Goal: Information Seeking & Learning: Find specific fact

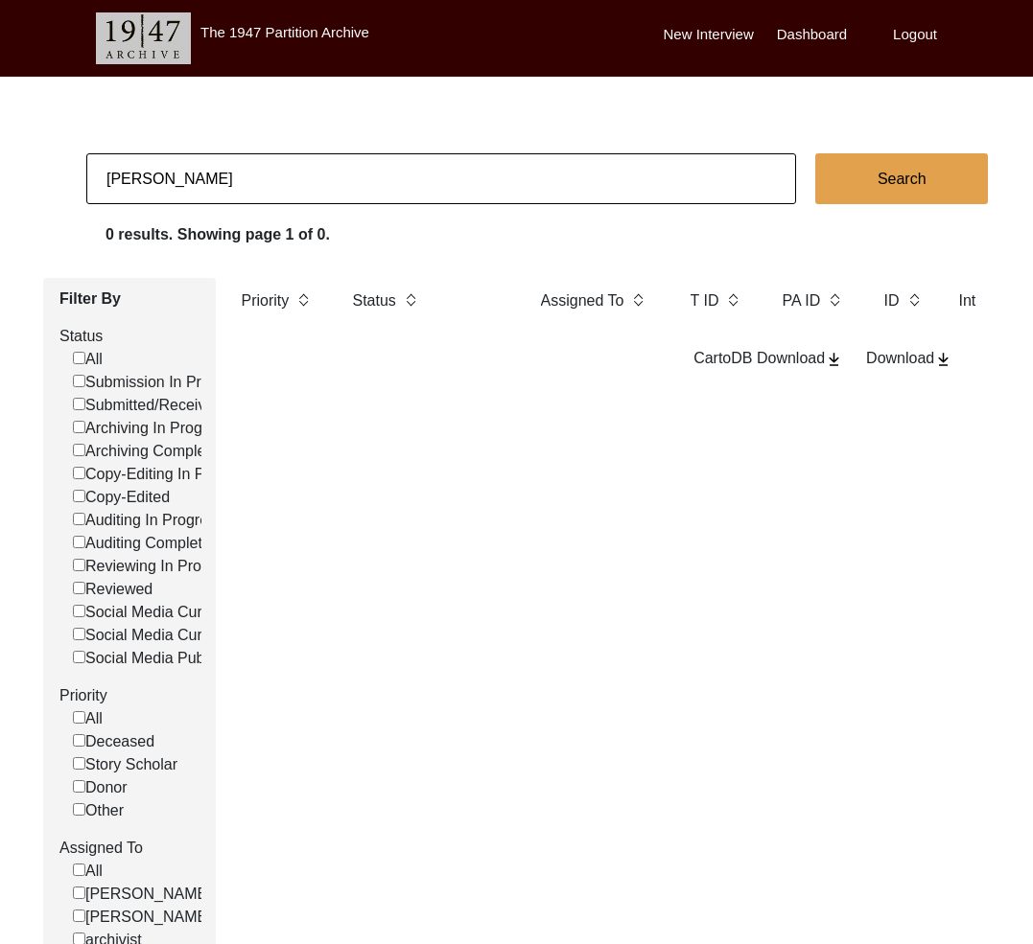
click at [183, 194] on input "[PERSON_NAME]" at bounding box center [440, 178] width 709 height 51
type input "264"
checkbox input "false"
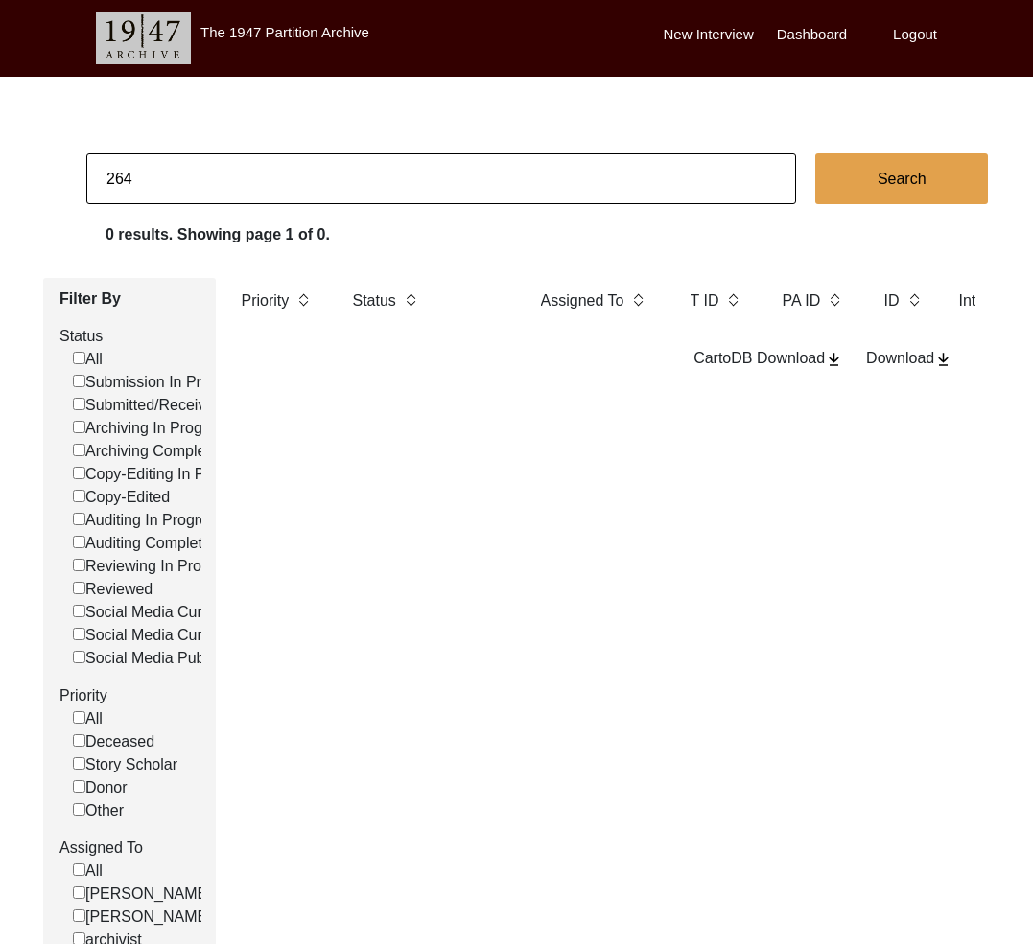
checkbox input "false"
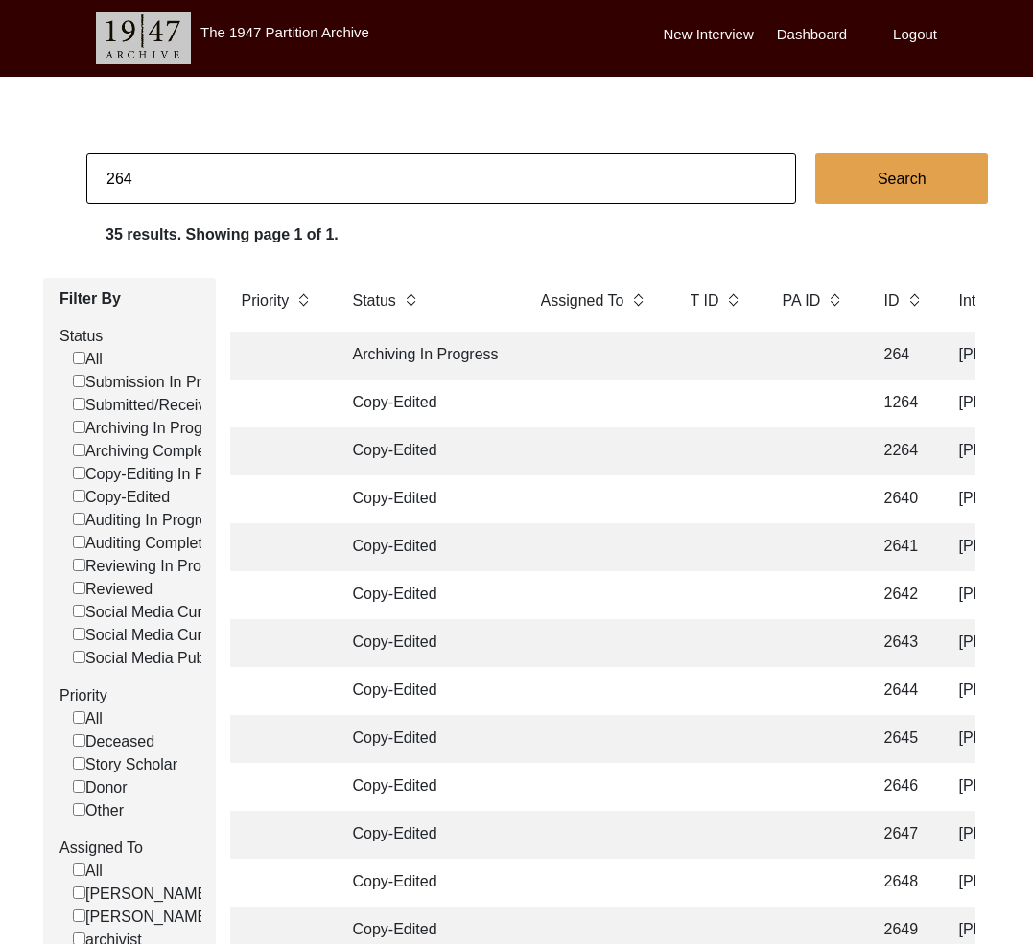
click at [444, 351] on td "Archiving In Progress" at bounding box center [427, 356] width 173 height 48
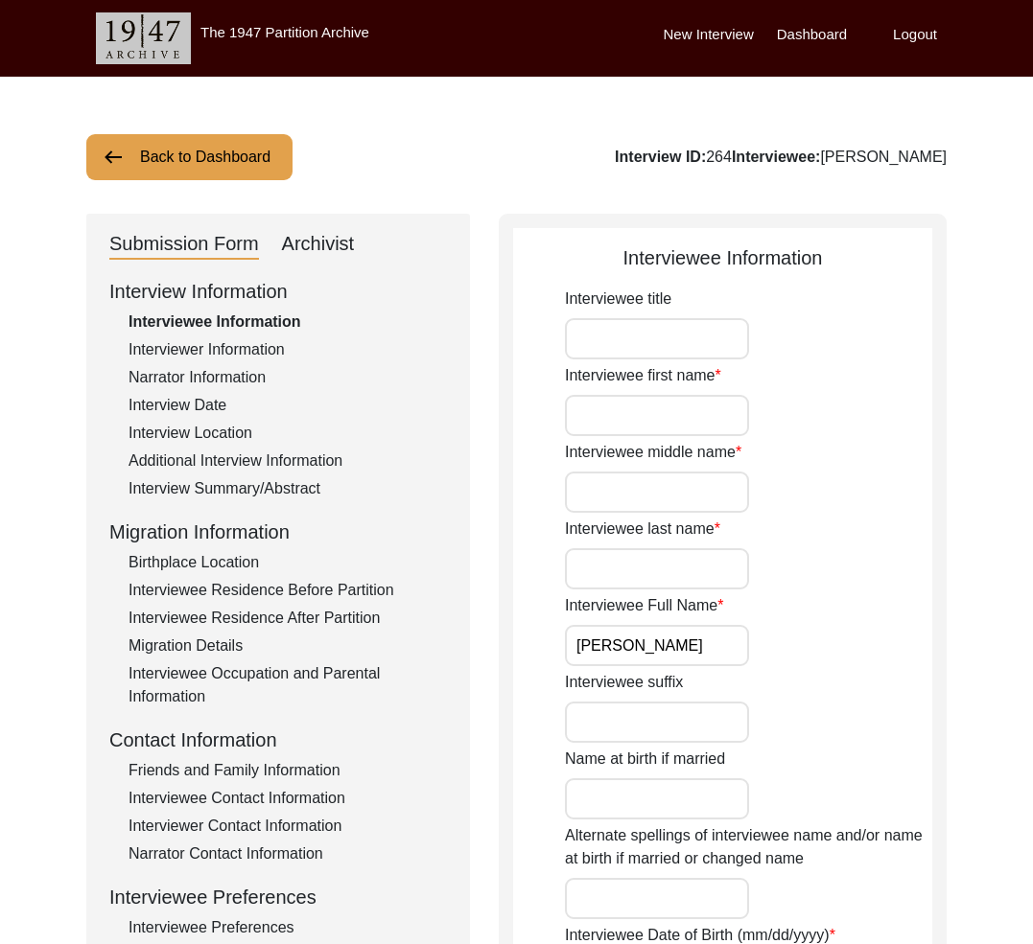
click at [321, 249] on div "Archivist" at bounding box center [318, 244] width 73 height 31
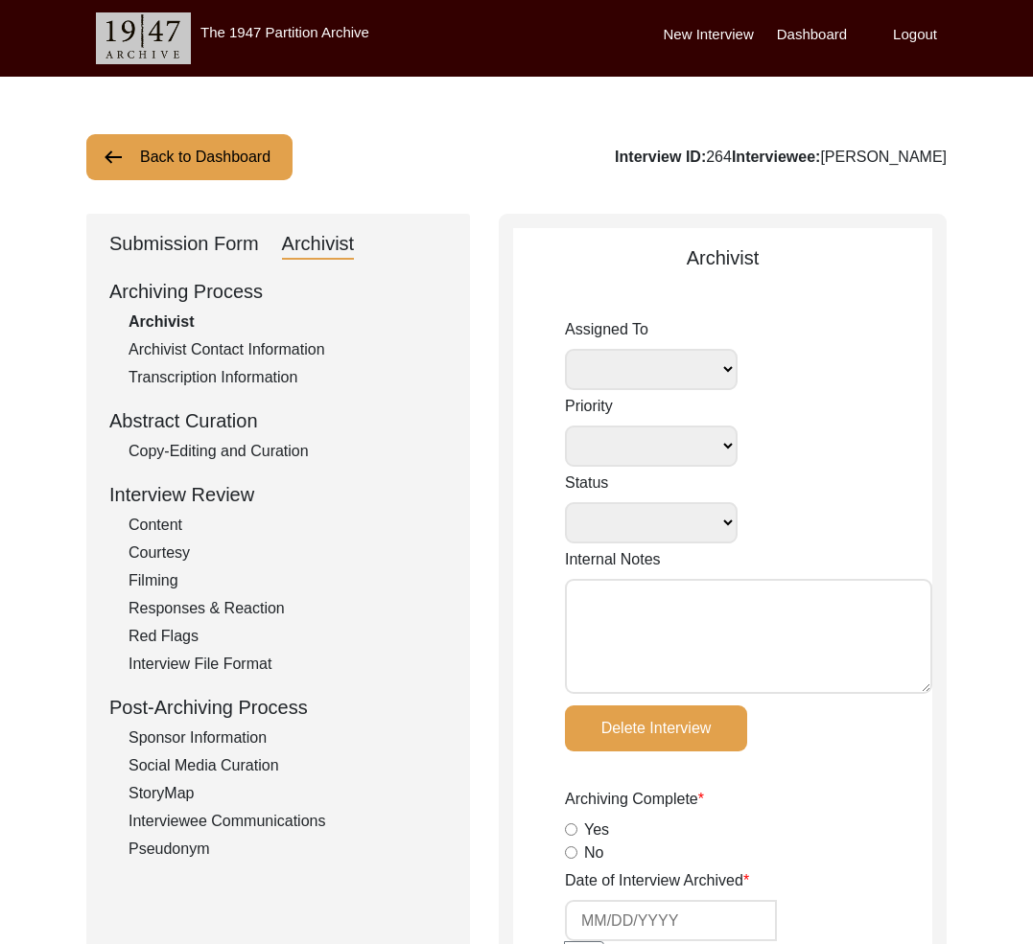
select select
select select "Archiving In Progress"
radio input "true"
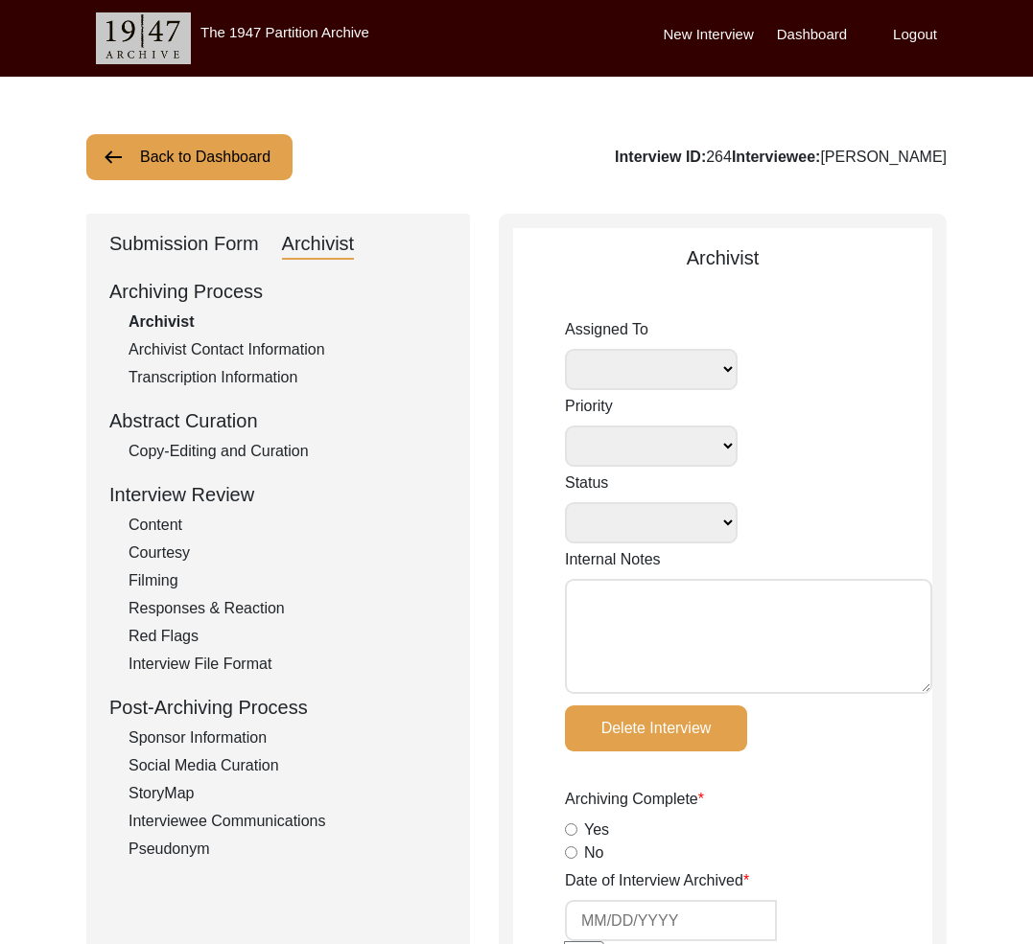
radio input "true"
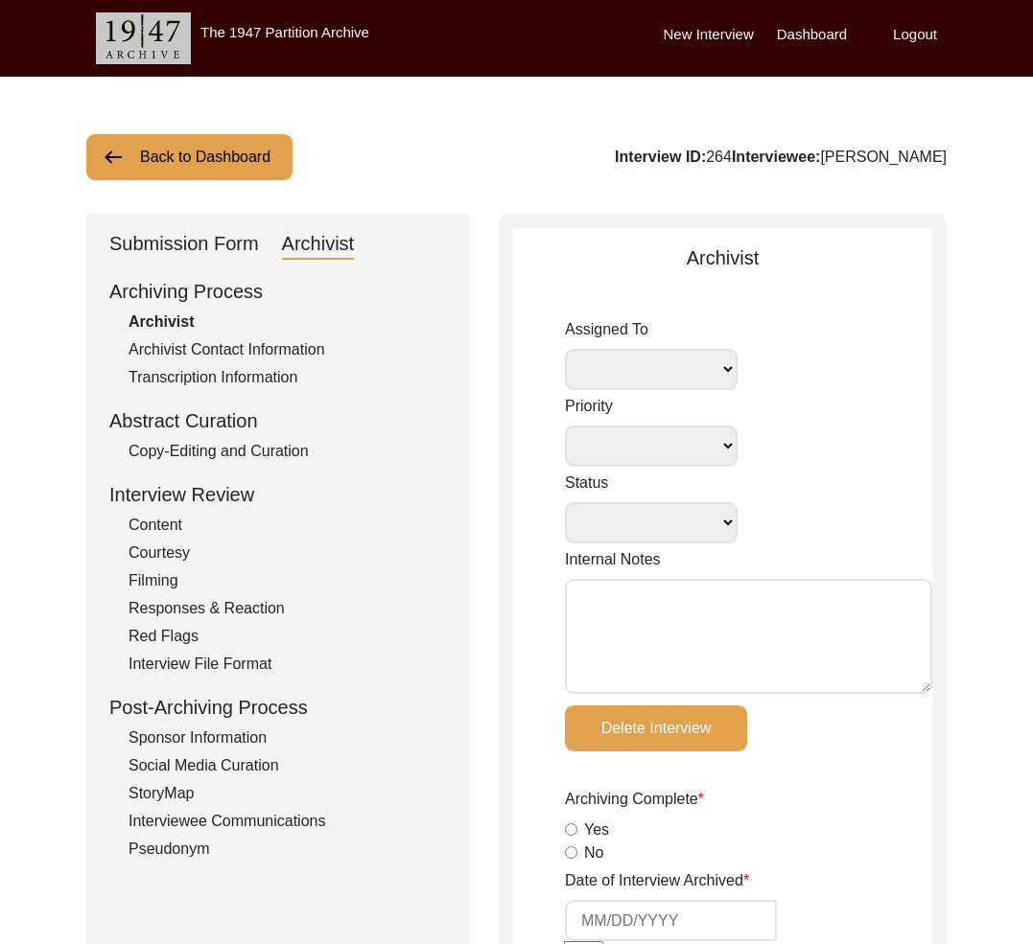
radio input "true"
type input "4"
radio input "true"
type input "digital"
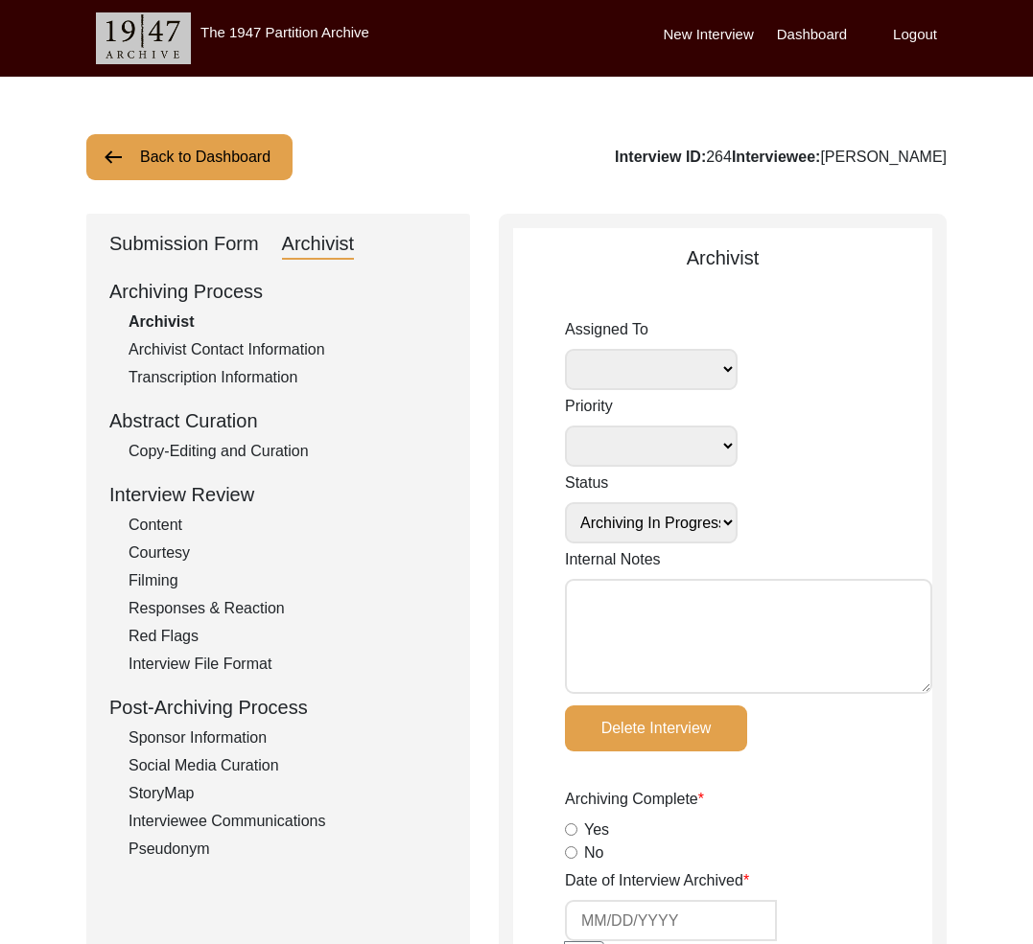
select select
click at [229, 250] on div "Submission Form" at bounding box center [184, 244] width 150 height 31
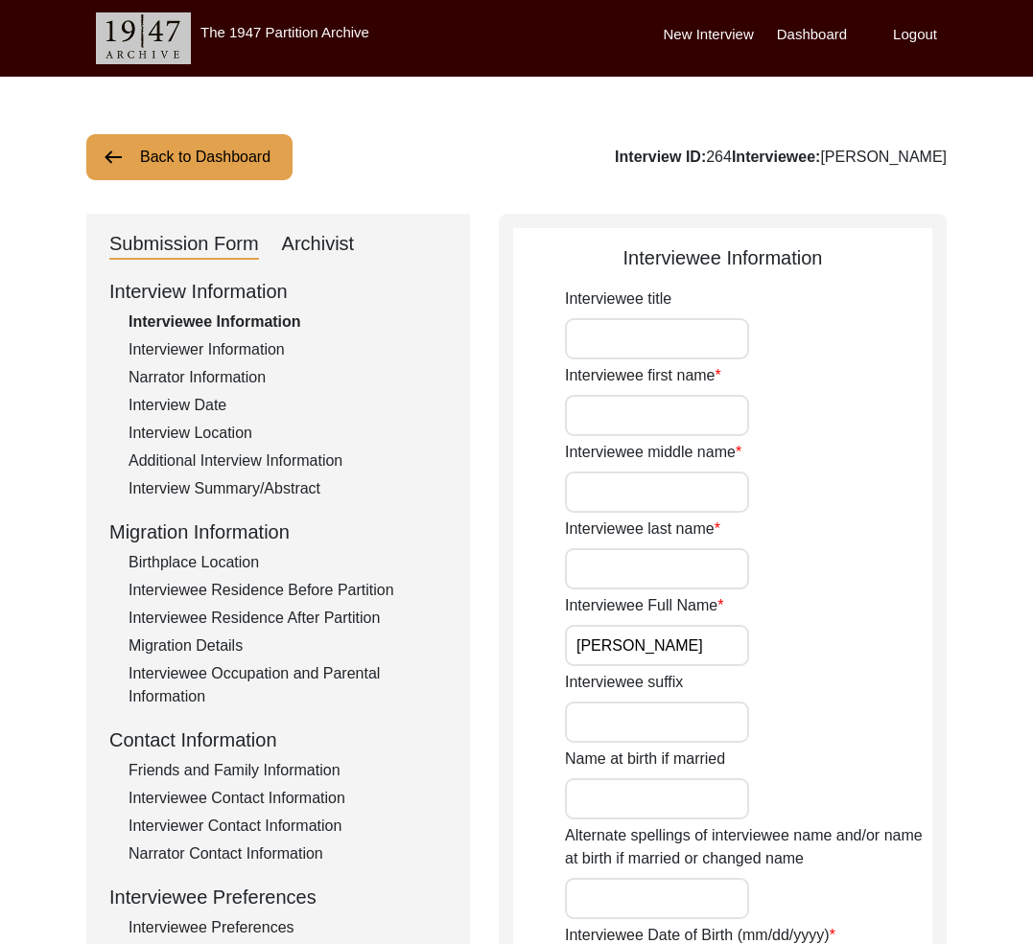
click at [248, 355] on div "Interviewer Information" at bounding box center [287, 349] width 318 height 23
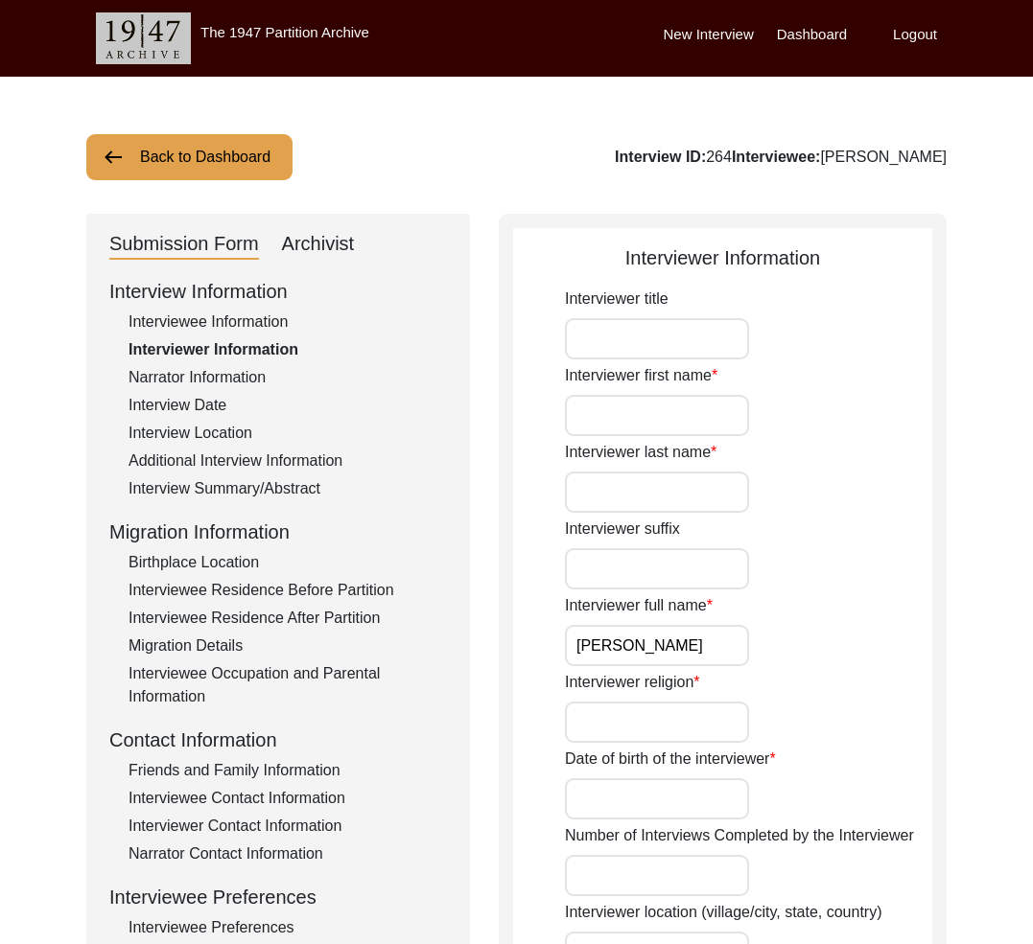
click at [242, 485] on div "Interview Summary/Abstract" at bounding box center [287, 488] width 318 height 23
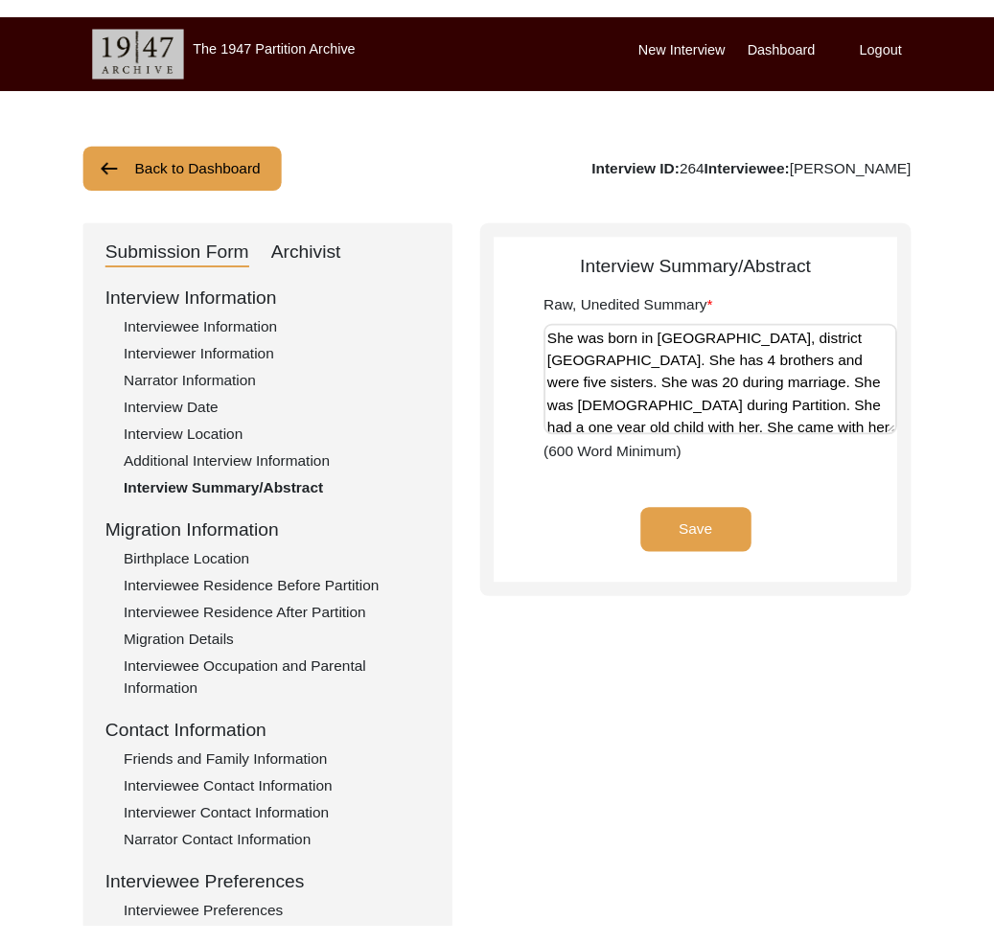
scroll to position [215, 0]
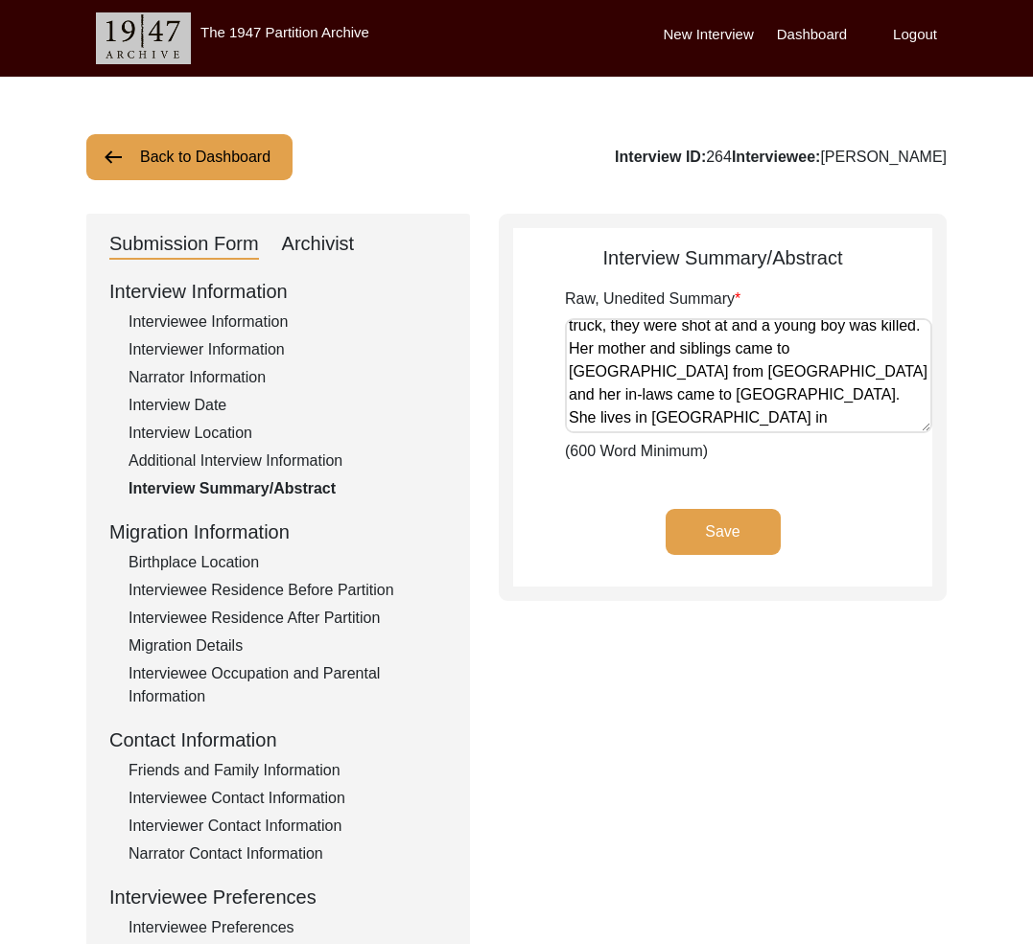
click at [237, 344] on div "Interviewer Information" at bounding box center [287, 349] width 318 height 23
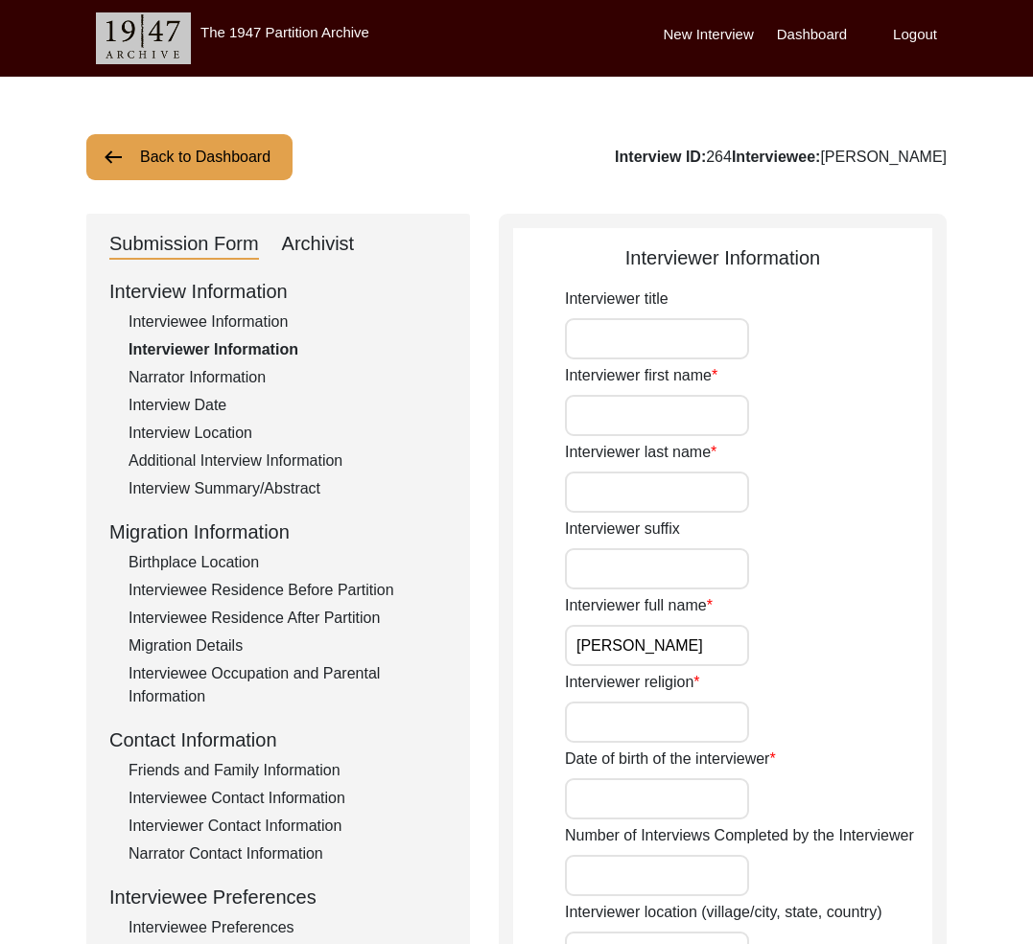
click at [231, 174] on button "Back to Dashboard" at bounding box center [189, 157] width 206 height 46
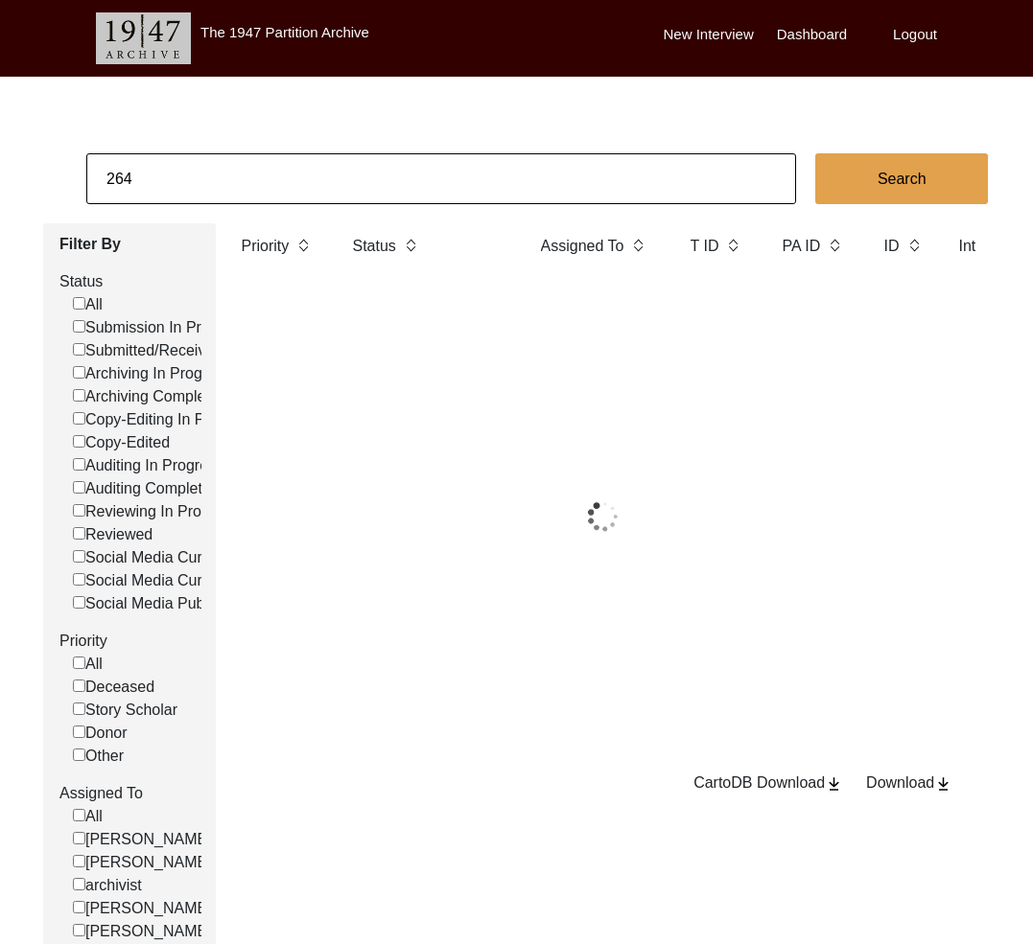
click at [245, 185] on input "264" at bounding box center [440, 178] width 709 height 51
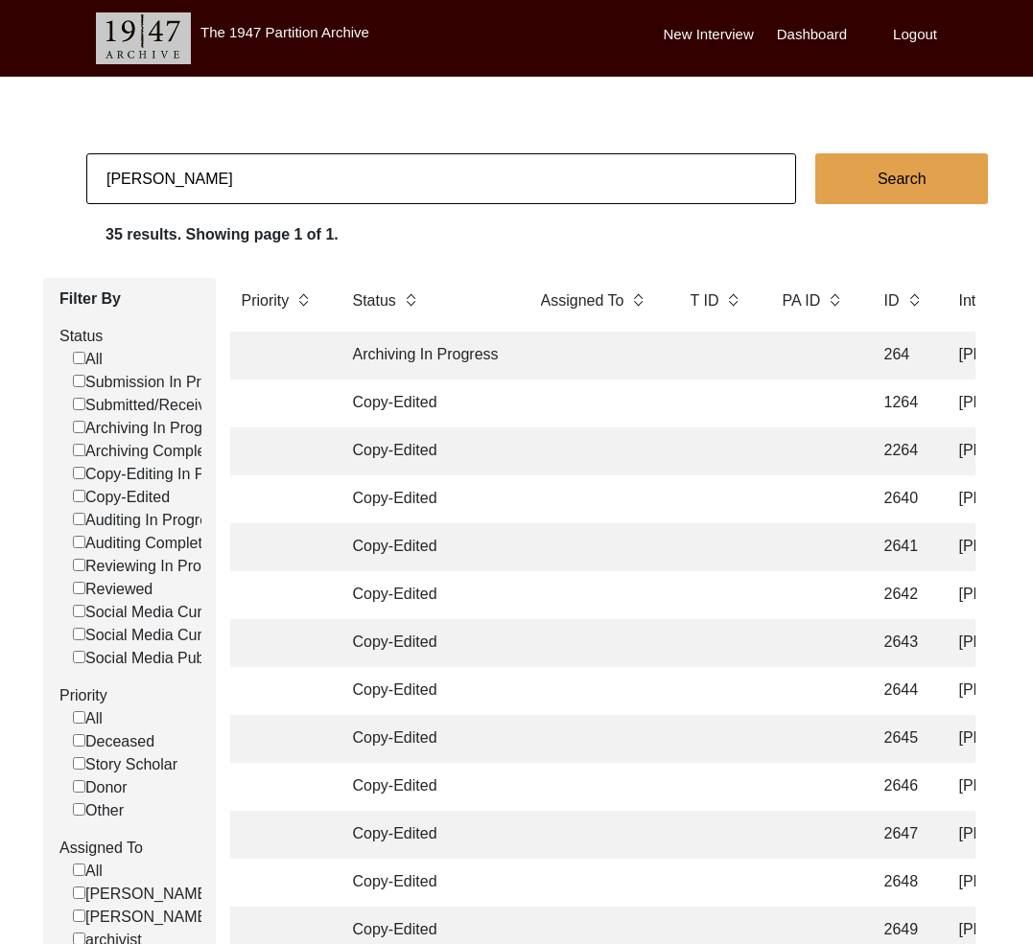
type input "[PERSON_NAME]"
checkbox input "false"
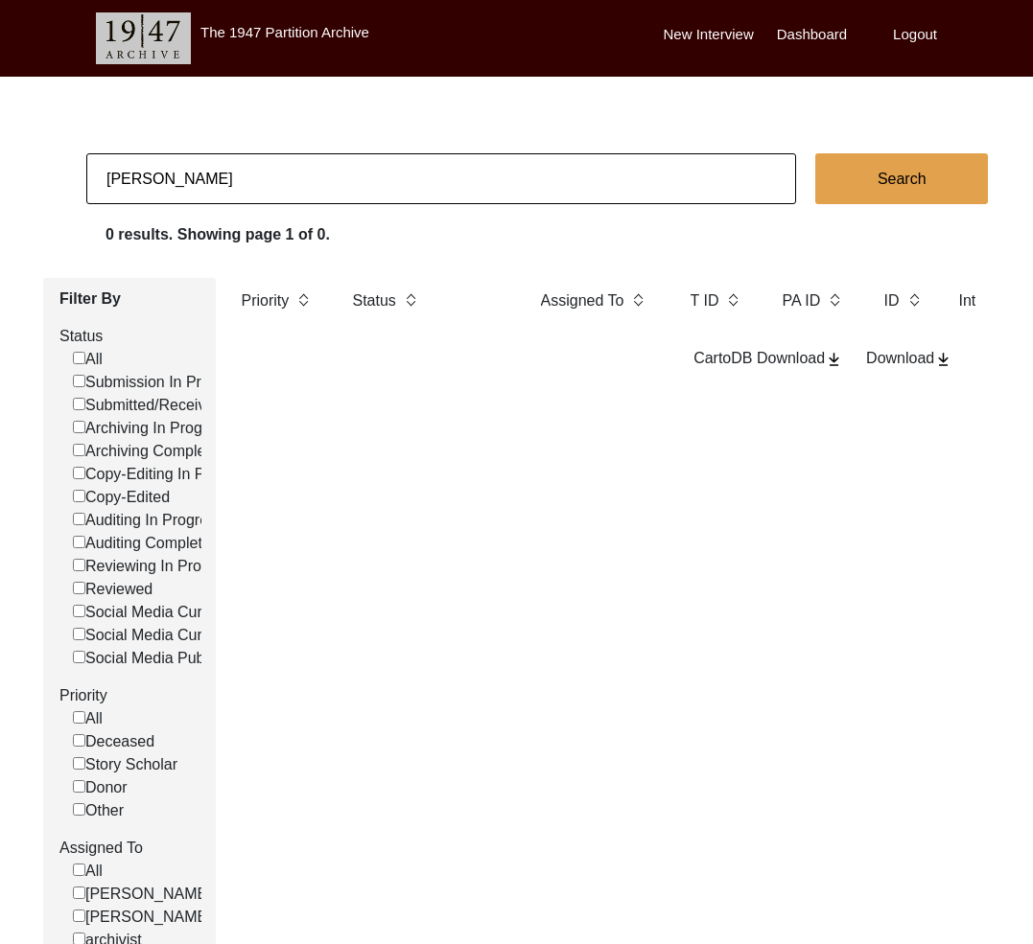
click at [383, 189] on input "[PERSON_NAME]" at bounding box center [440, 178] width 709 height 51
type input "[PERSON_NAME]"
checkbox input "false"
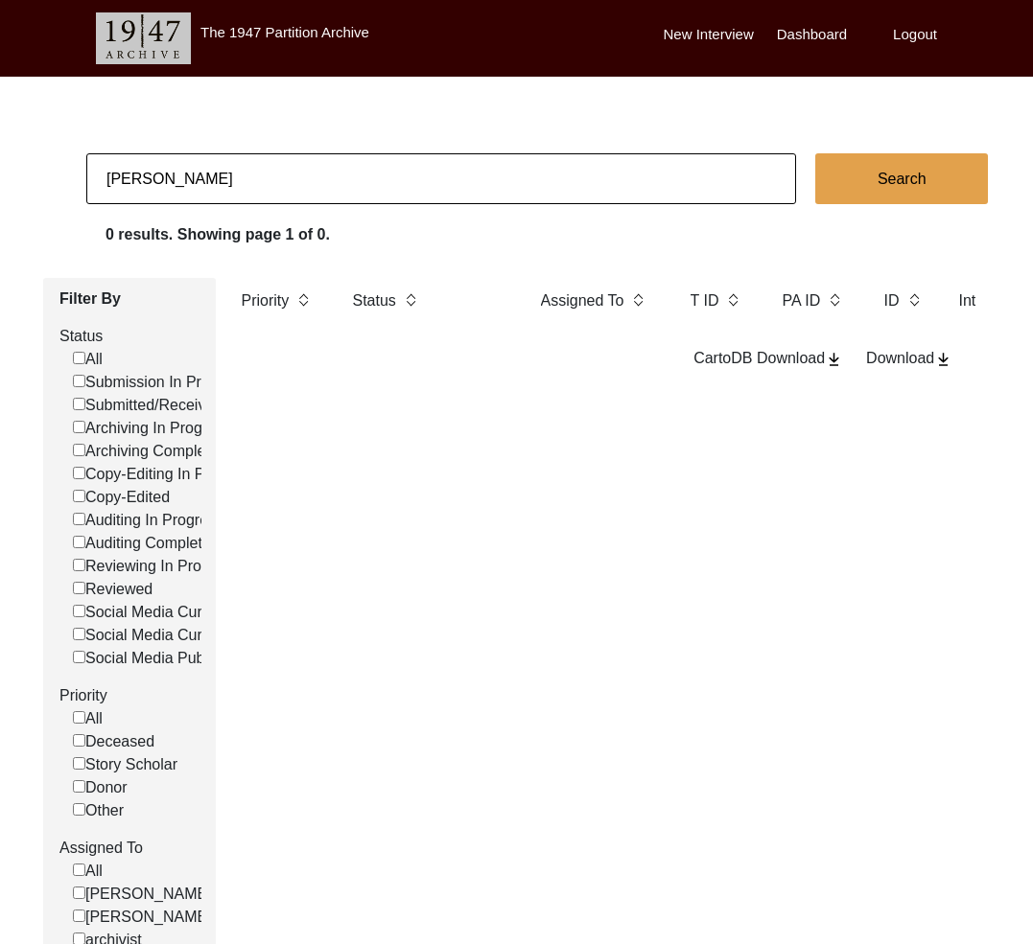
checkbox input "false"
type input "u"
type input "lyra"
checkbox input "false"
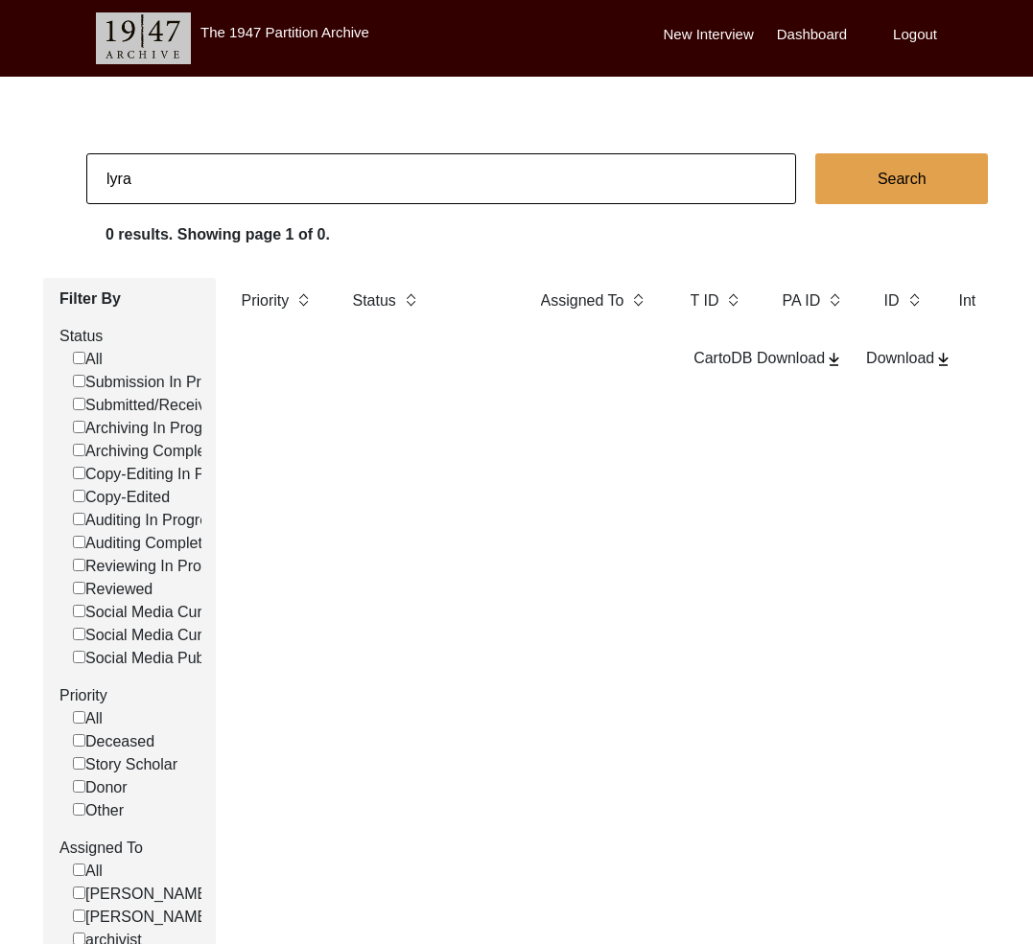
checkbox input "false"
click at [191, 173] on input "lyra" at bounding box center [440, 178] width 709 height 51
checkbox input "false"
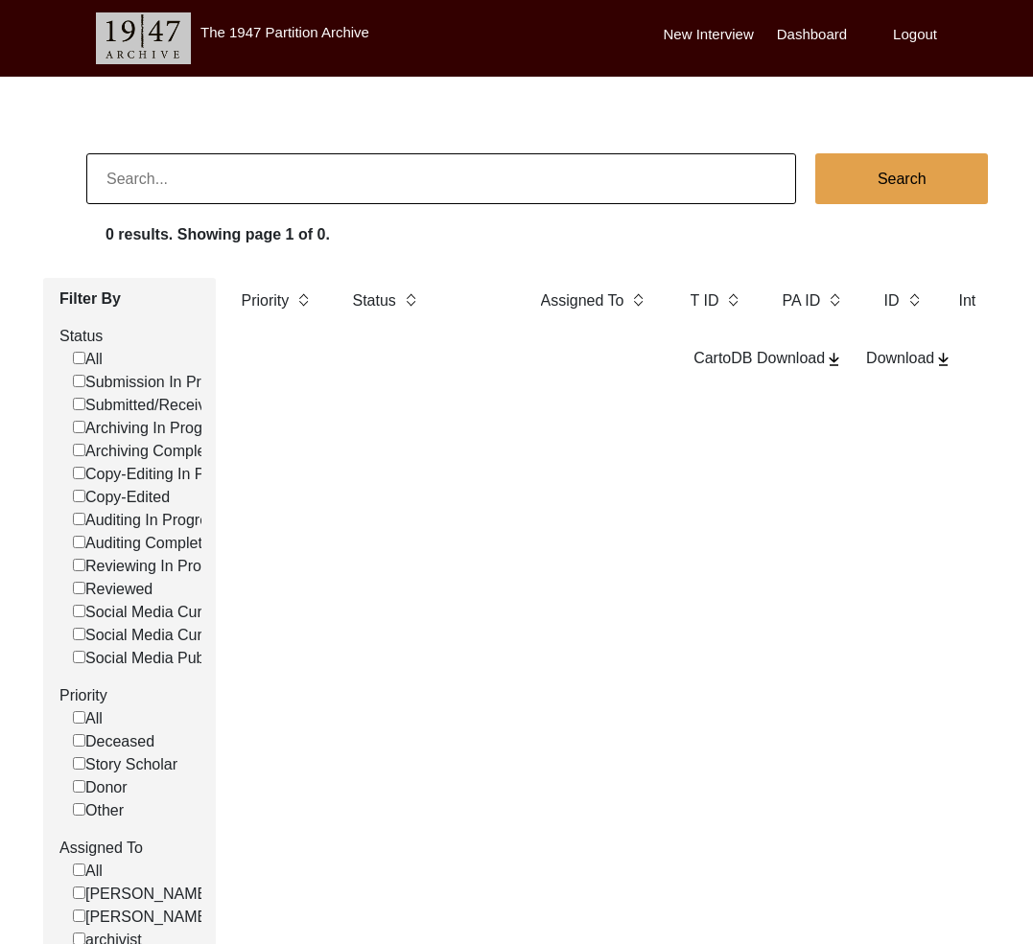
checkbox input "false"
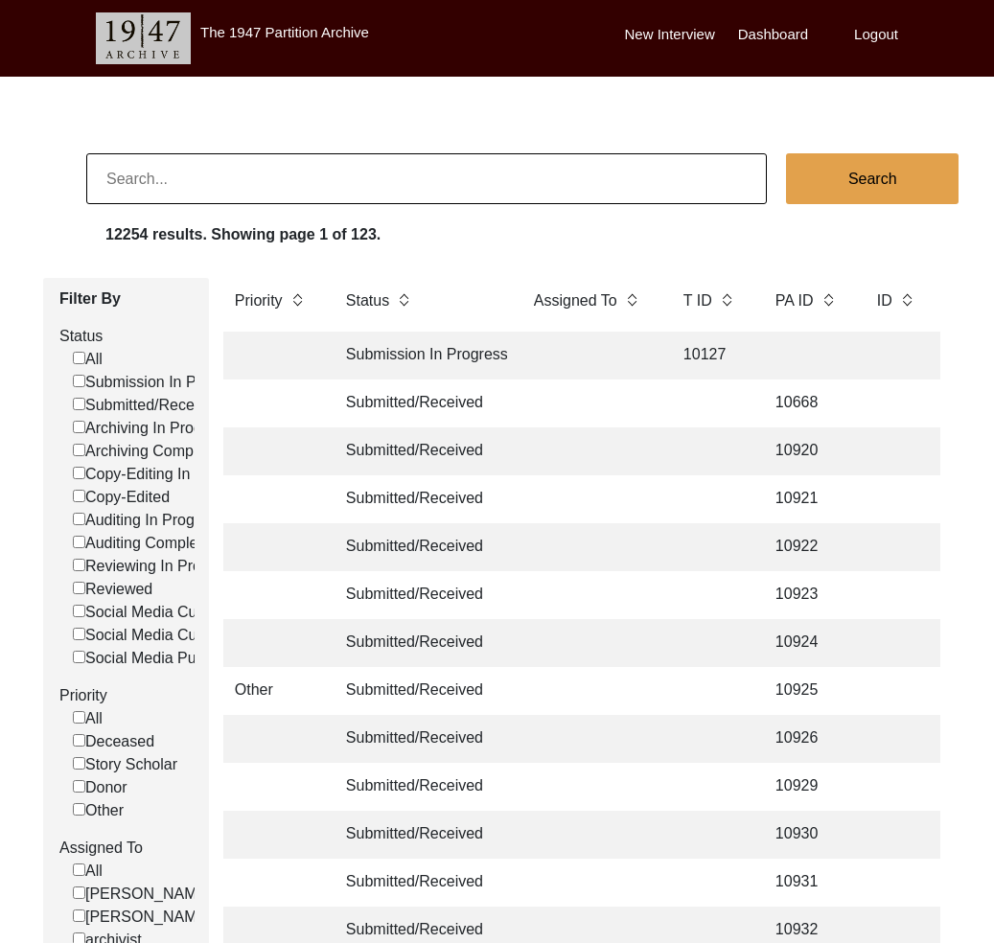
click at [258, 191] on input at bounding box center [426, 178] width 681 height 51
type input "[PERSON_NAME] Puri"
checkbox input "false"
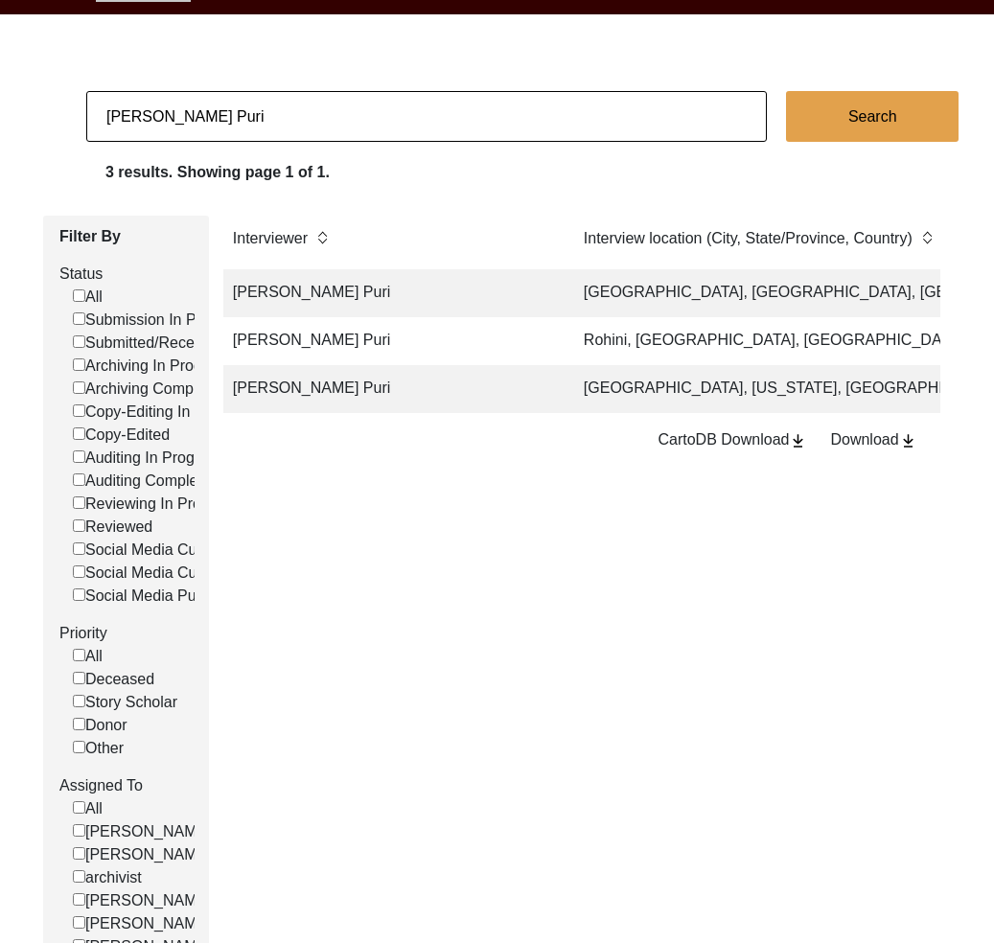
scroll to position [0, 1033]
